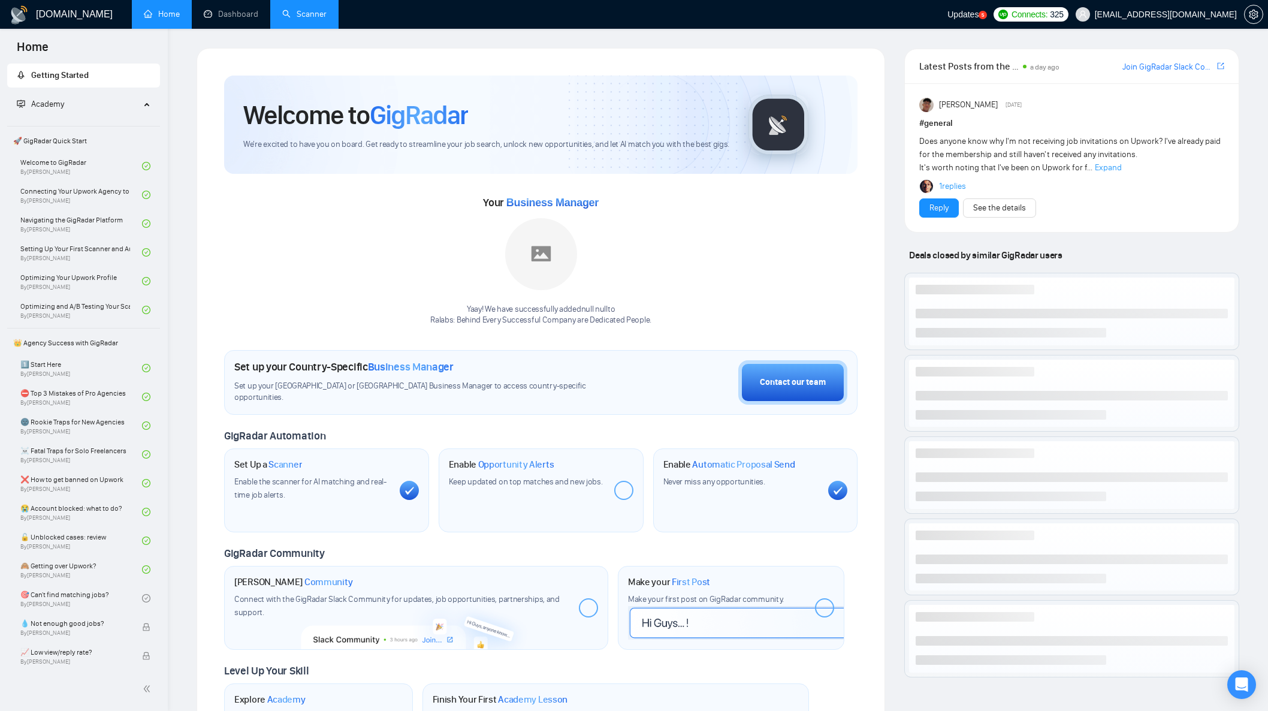
click at [298, 11] on link "Scanner" at bounding box center [304, 14] width 44 height 10
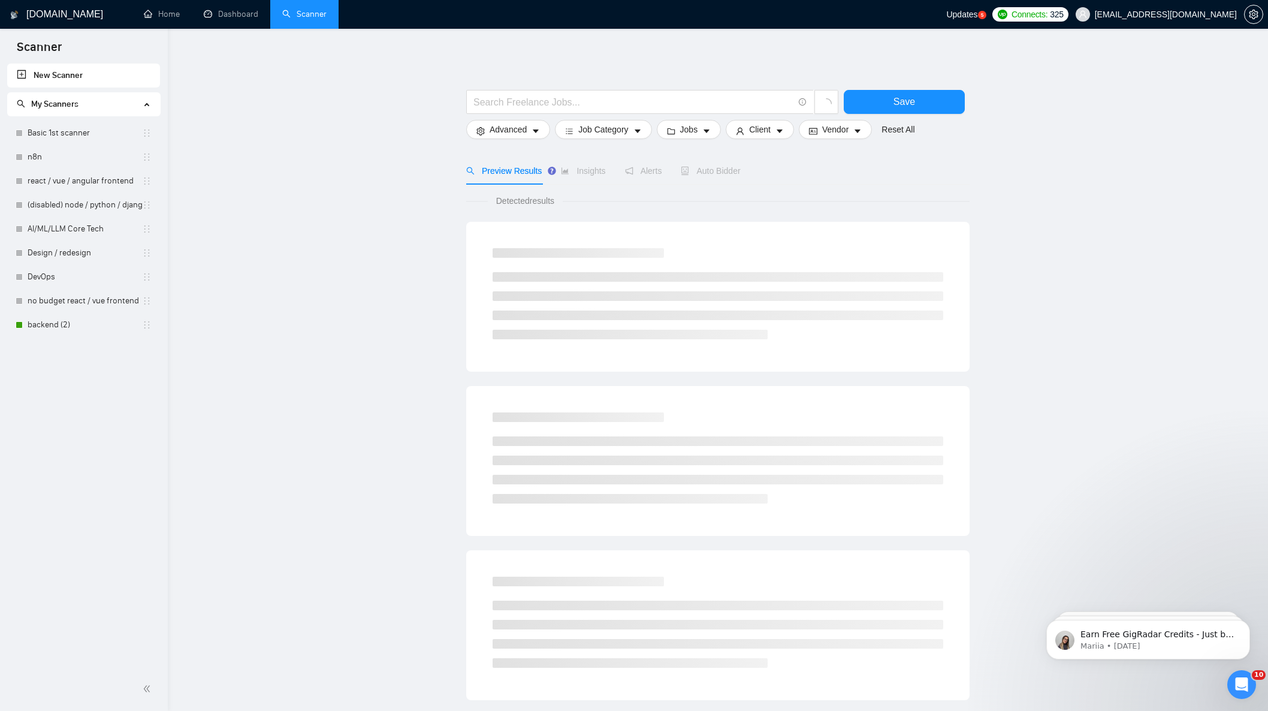
click at [356, 15] on ul "Home Dashboard Scanner" at bounding box center [536, 14] width 822 height 29
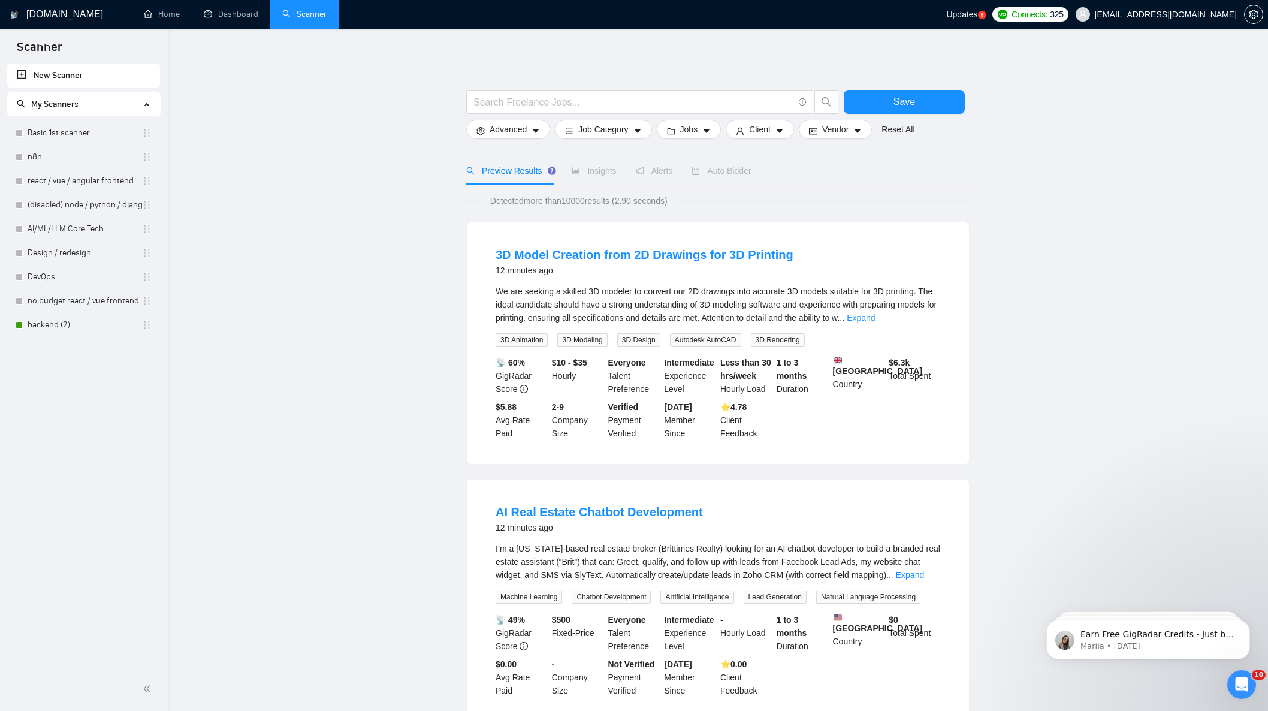
click at [222, 9] on link "Dashboard" at bounding box center [231, 14] width 55 height 10
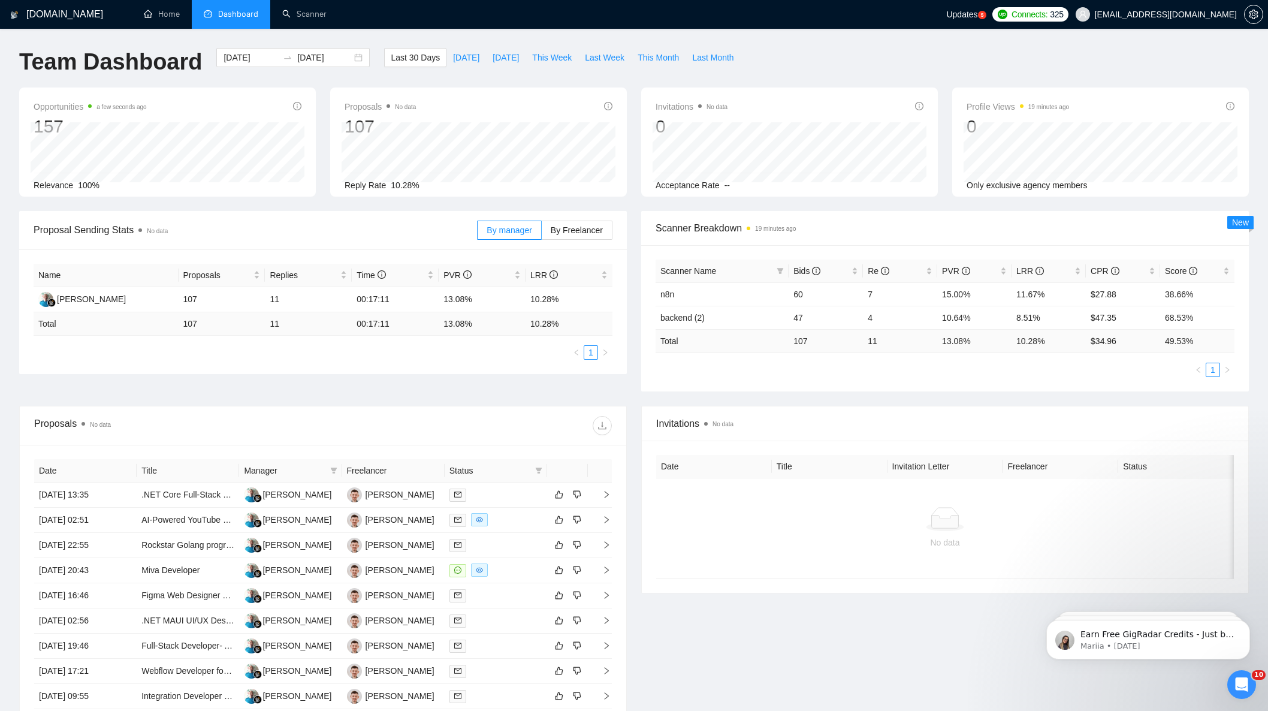
click at [270, 38] on div "GigRadar.io Home Dashboard Scanner Updates 5 Connects: 325 access-upwork@ralabs…" at bounding box center [634, 440] width 1268 height 880
click at [298, 16] on link "Scanner" at bounding box center [304, 14] width 44 height 10
click at [282, 11] on link "Scanner" at bounding box center [304, 14] width 44 height 10
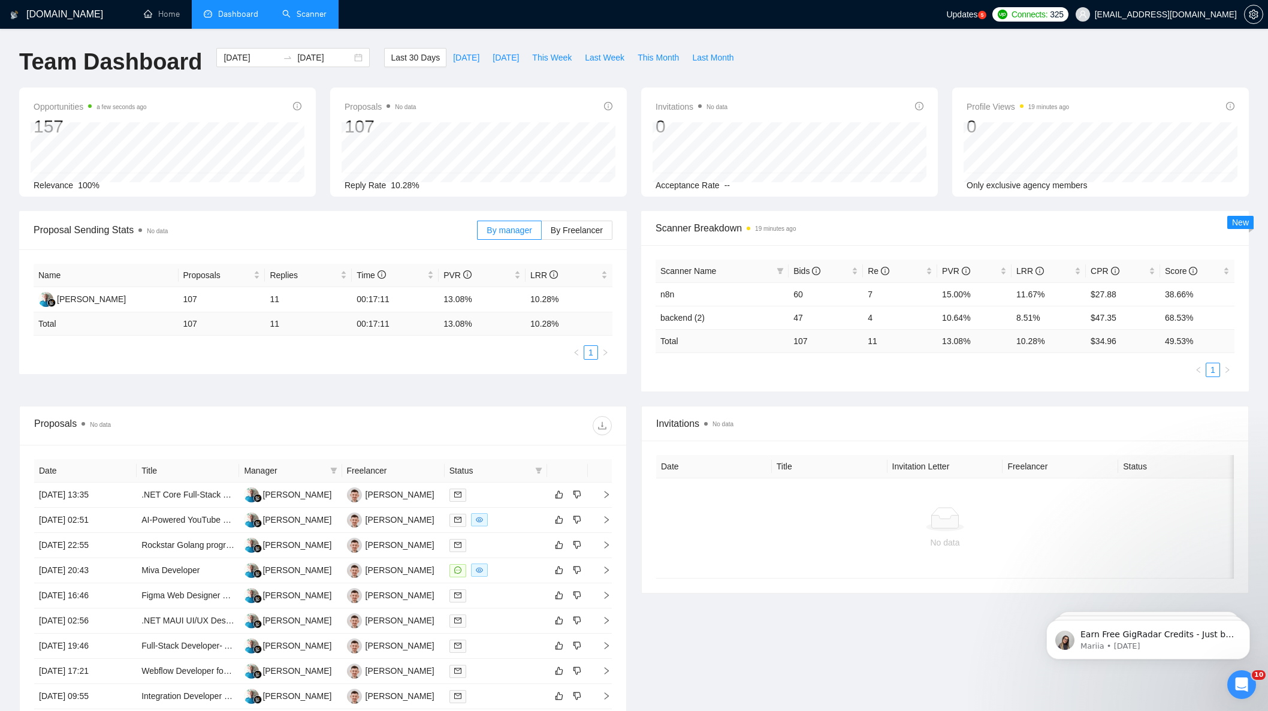
click at [292, 10] on link "Scanner" at bounding box center [304, 14] width 44 height 10
drag, startPoint x: 281, startPoint y: 8, endPoint x: 146, endPoint y: 14, distance: 135.6
click at [146, 14] on ul "Home Dashboard Scanner" at bounding box center [536, 14] width 822 height 29
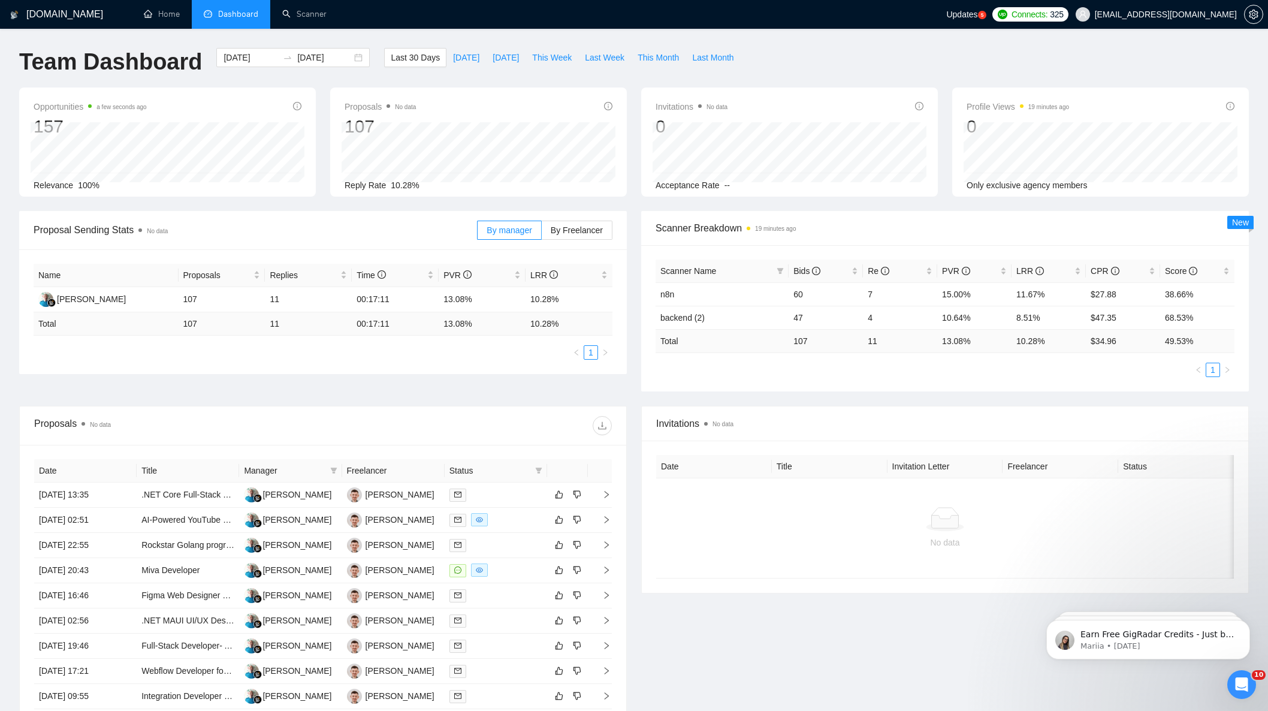
drag, startPoint x: 146, startPoint y: 14, endPoint x: 231, endPoint y: 201, distance: 205.4
click at [231, 201] on div "Opportunities a few seconds ago 157 Relevance 100% Proposals No data 107 Reply …" at bounding box center [634, 148] width 1244 height 123
